Goal: Task Accomplishment & Management: Manage account settings

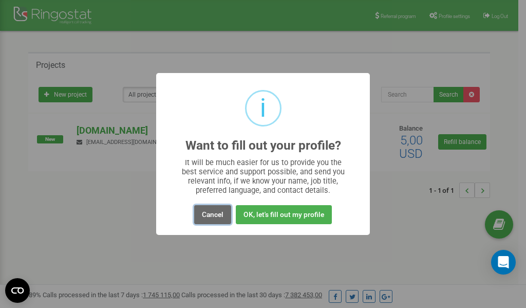
click at [215, 215] on button "Cancel" at bounding box center [212, 214] width 37 height 19
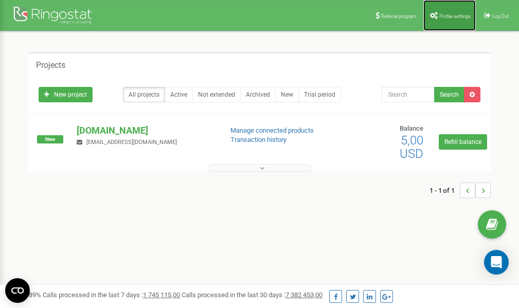
click at [439, 12] on link "Profile settings" at bounding box center [449, 15] width 52 height 31
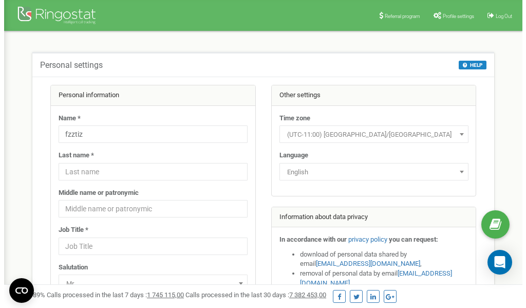
scroll to position [51, 0]
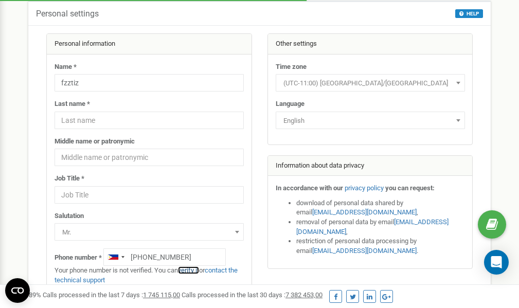
click at [194, 270] on link "verify it" at bounding box center [188, 270] width 21 height 8
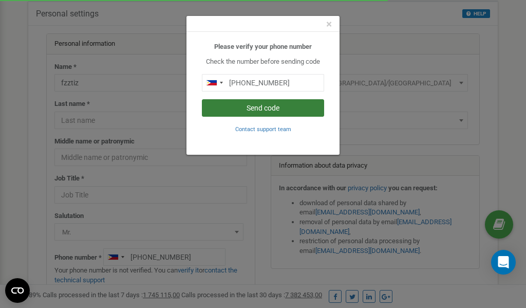
click at [250, 107] on button "Send code" at bounding box center [263, 107] width 122 height 17
